Goal: Task Accomplishment & Management: Use online tool/utility

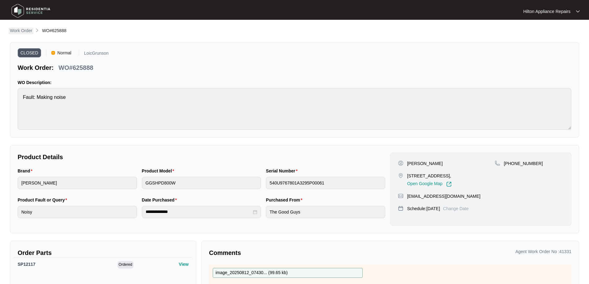
click at [19, 31] on p "Work Order" at bounding box center [21, 31] width 22 height 6
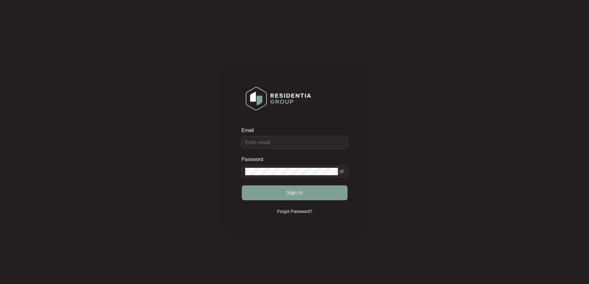
type input "[EMAIL_ADDRESS][DOMAIN_NAME]"
click at [306, 195] on div "Sign in" at bounding box center [295, 192] width 106 height 15
click at [297, 194] on span "Sign in" at bounding box center [295, 192] width 16 height 7
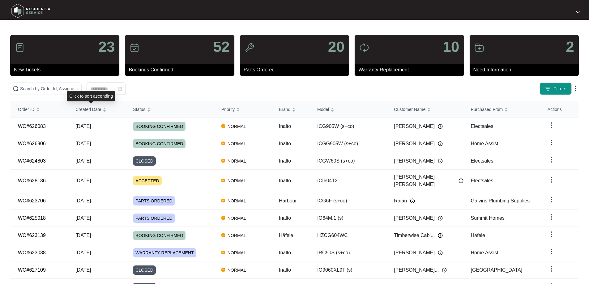
click at [82, 92] on div "Click to sort ascending" at bounding box center [91, 96] width 49 height 11
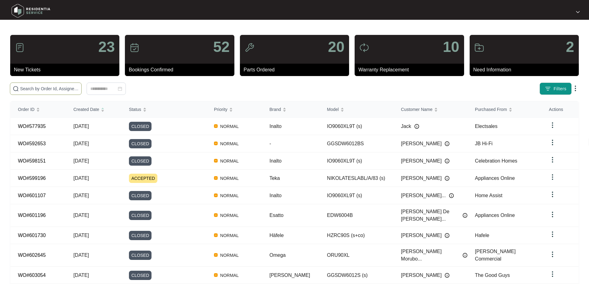
click at [49, 90] on input "text" at bounding box center [49, 88] width 59 height 7
click at [79, 87] on input "text" at bounding box center [49, 88] width 59 height 7
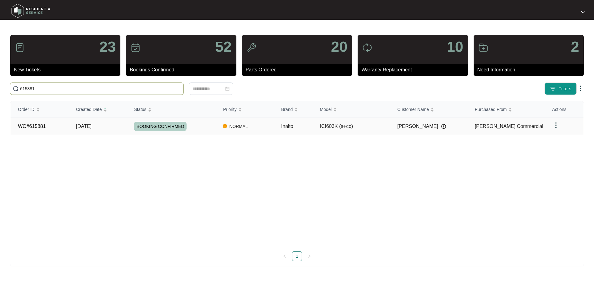
type input "615881"
click at [201, 127] on div "BOOKING CONFIRMED" at bounding box center [175, 126] width 82 height 9
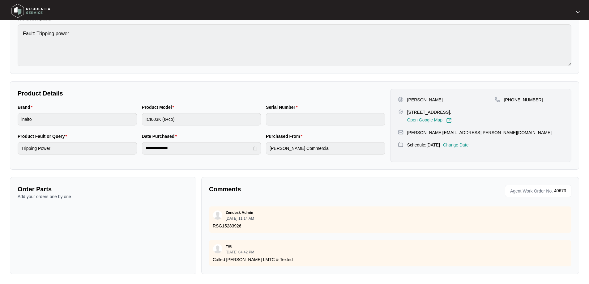
scroll to position [223, 0]
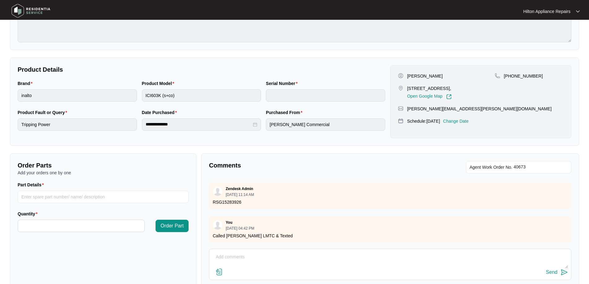
scroll to position [126, 0]
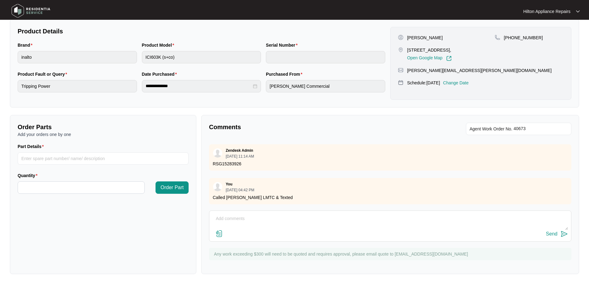
click at [351, 226] on textarea at bounding box center [390, 222] width 356 height 16
paste textarea "Supplied and replaced hotplate all tested and operating fine"
type textarea "Supplied and replaced hotplate all tested and operating fine"
click at [219, 239] on div "Supplied and replaced hotplate all tested and operating fine Send" at bounding box center [390, 226] width 362 height 31
click at [219, 234] on img at bounding box center [219, 233] width 7 height 7
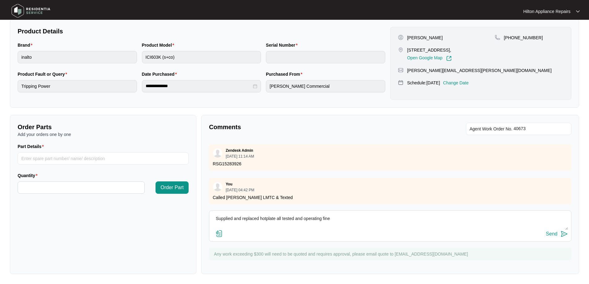
click at [0, 0] on input "file" at bounding box center [0, 0] width 0 height 0
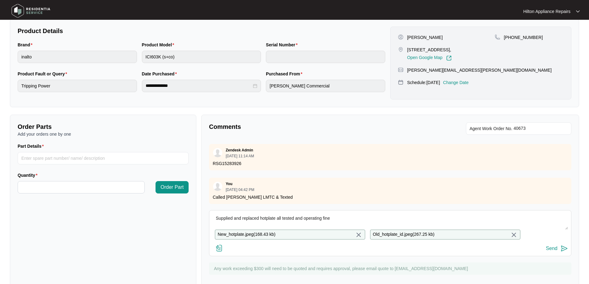
click at [558, 253] on button "Send" at bounding box center [557, 249] width 22 height 8
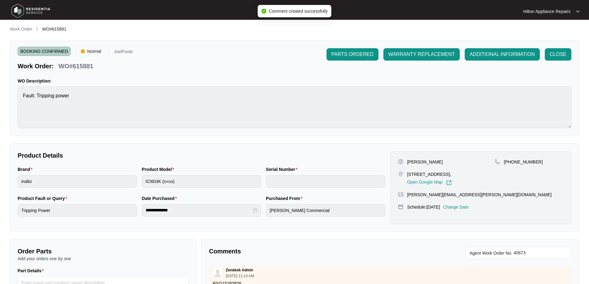
scroll to position [0, 0]
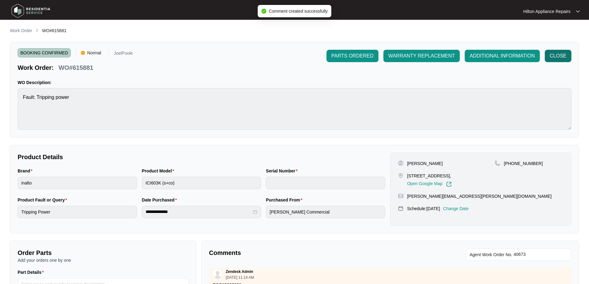
click at [563, 58] on span "CLOSE" at bounding box center [558, 55] width 17 height 7
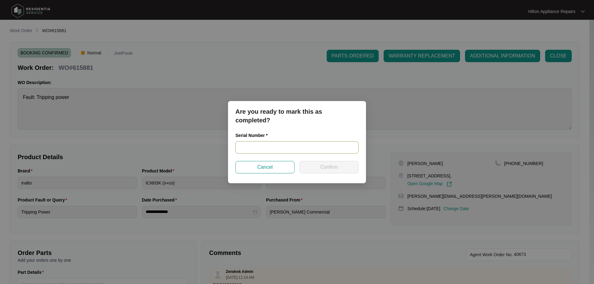
click at [279, 145] on input "text" at bounding box center [296, 147] width 123 height 12
click at [268, 144] on input "text" at bounding box center [296, 147] width 123 height 12
click at [260, 148] on input "text" at bounding box center [296, 147] width 123 height 12
type input "20231900070"
click at [324, 164] on span "Confirm" at bounding box center [328, 167] width 17 height 7
